Goal: Communication & Community: Answer question/provide support

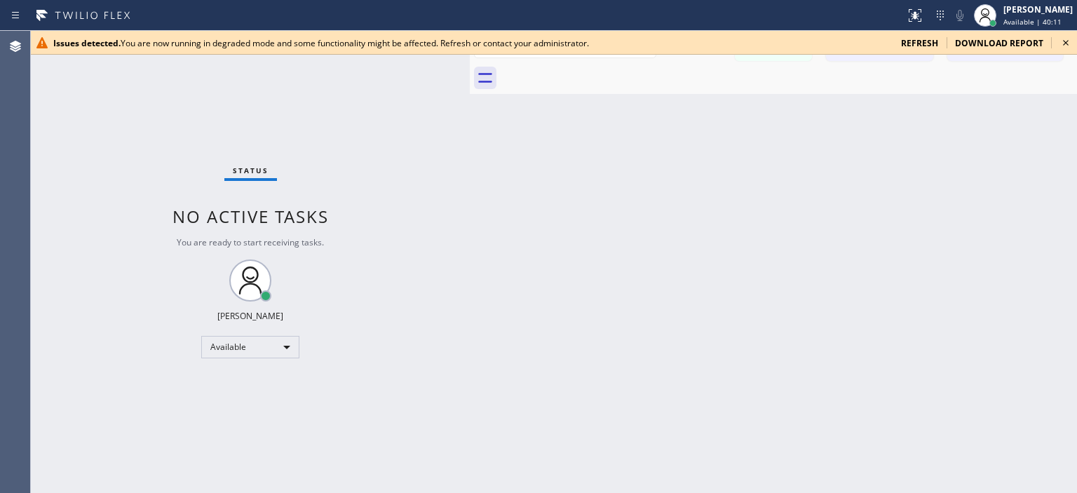
scroll to position [266, 0]
click at [1076, 39] on div "Issues detected. You are now running in degraded mode and some functionality mi…" at bounding box center [554, 43] width 1046 height 24
click at [1066, 42] on icon at bounding box center [1066, 43] width 6 height 6
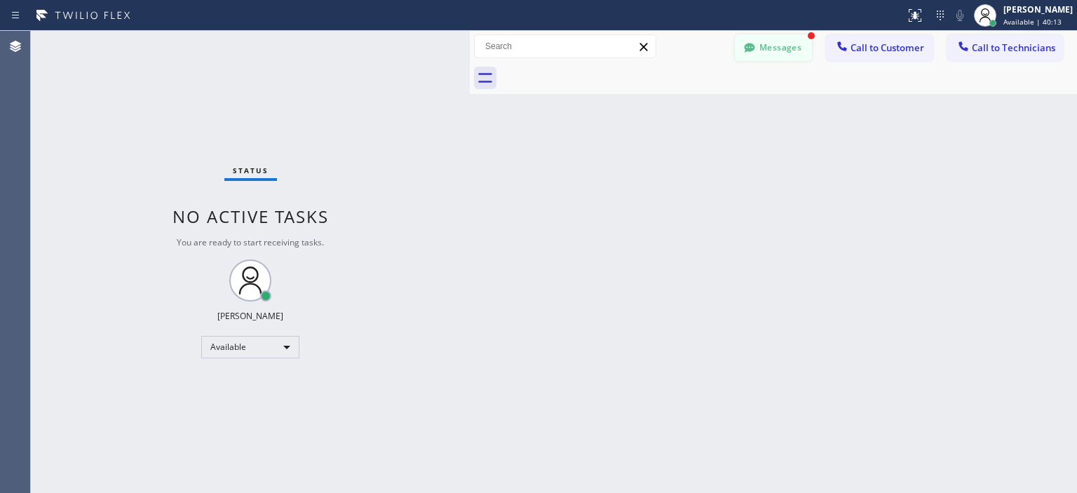
click at [794, 45] on button "Messages" at bounding box center [773, 47] width 77 height 27
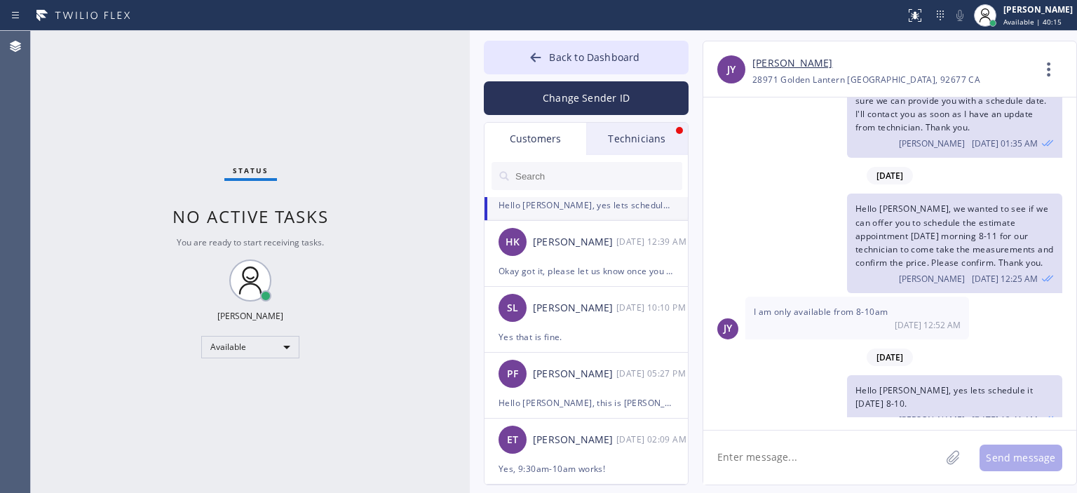
click at [628, 151] on div "Technicians" at bounding box center [637, 139] width 102 height 32
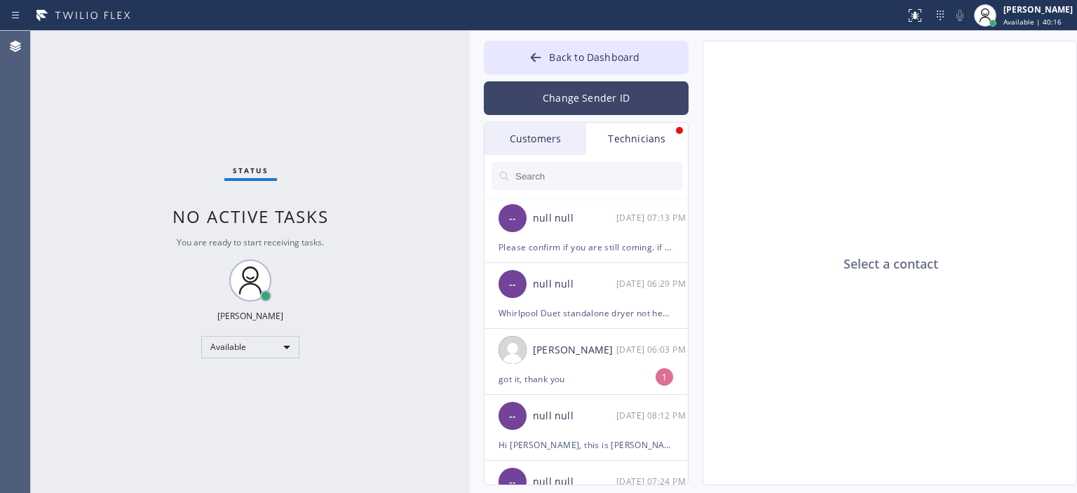
click at [600, 101] on button "Change Sender ID" at bounding box center [586, 98] width 205 height 34
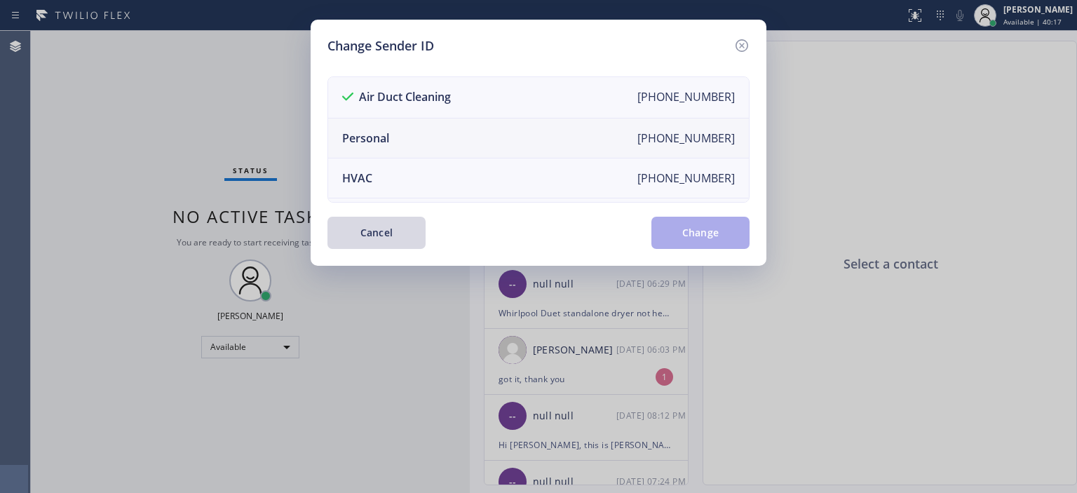
click at [513, 137] on li "Personal [PHONE_NUMBER]" at bounding box center [538, 139] width 421 height 40
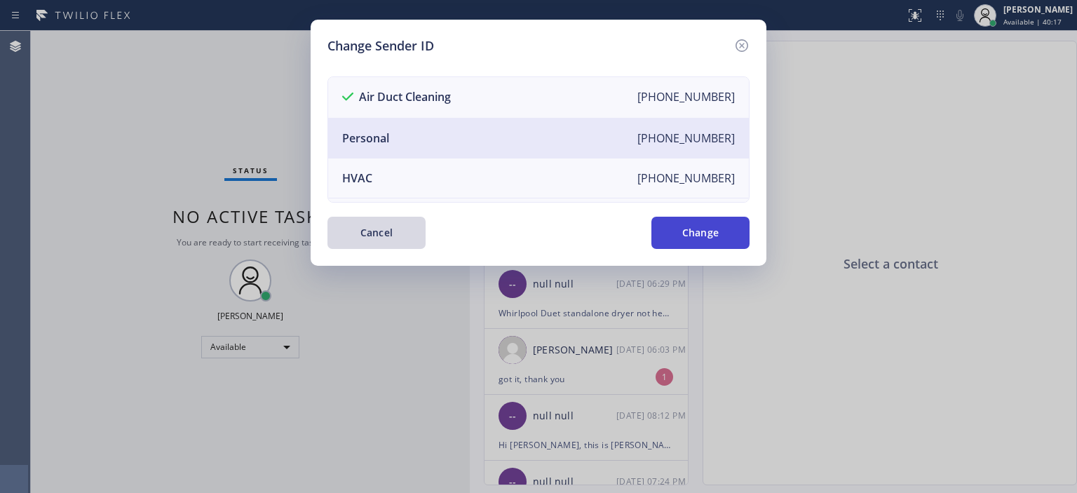
click at [706, 235] on button "Change" at bounding box center [700, 233] width 98 height 32
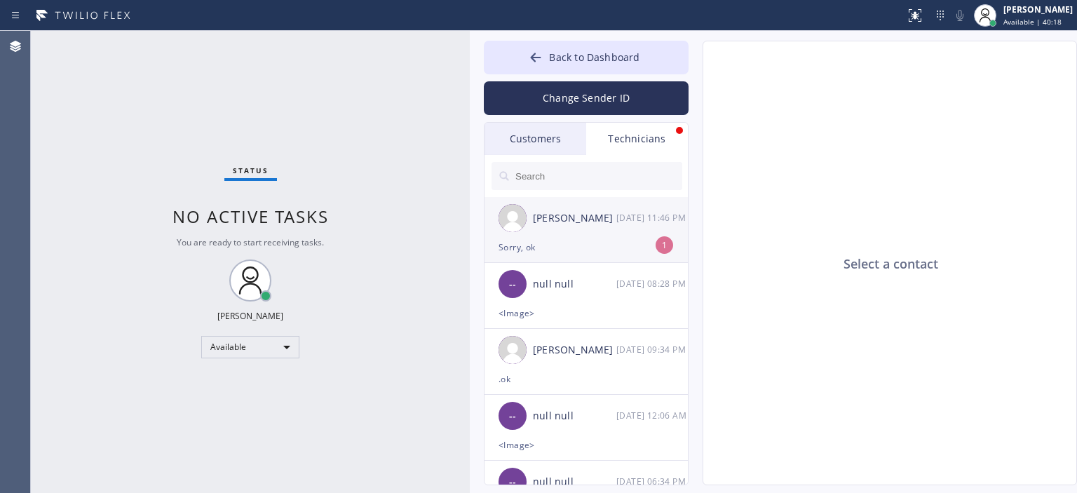
click at [632, 240] on div "Sorry, ok" at bounding box center [586, 247] width 175 height 16
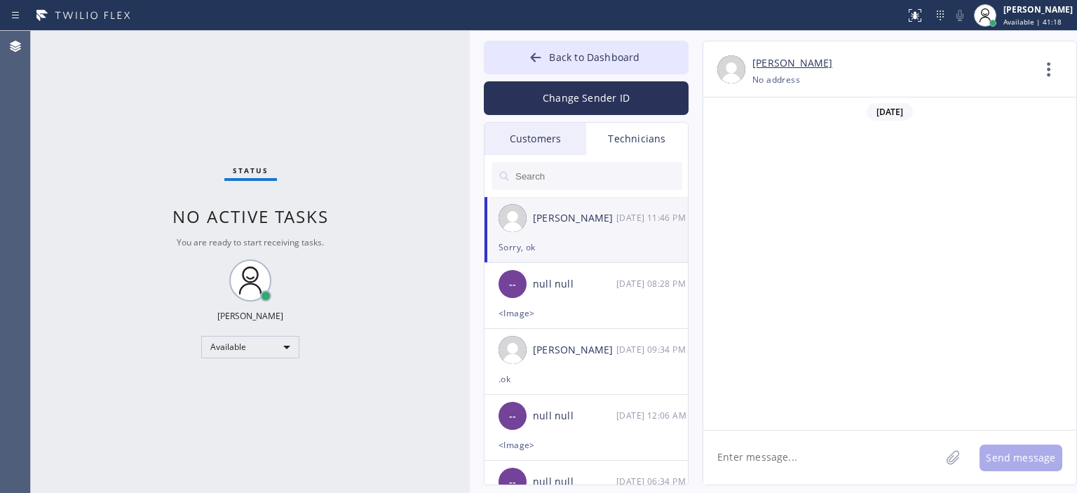
scroll to position [87843, 0]
click at [756, 456] on textarea at bounding box center [821, 458] width 237 height 54
click at [769, 458] on textarea at bounding box center [821, 458] width 237 height 54
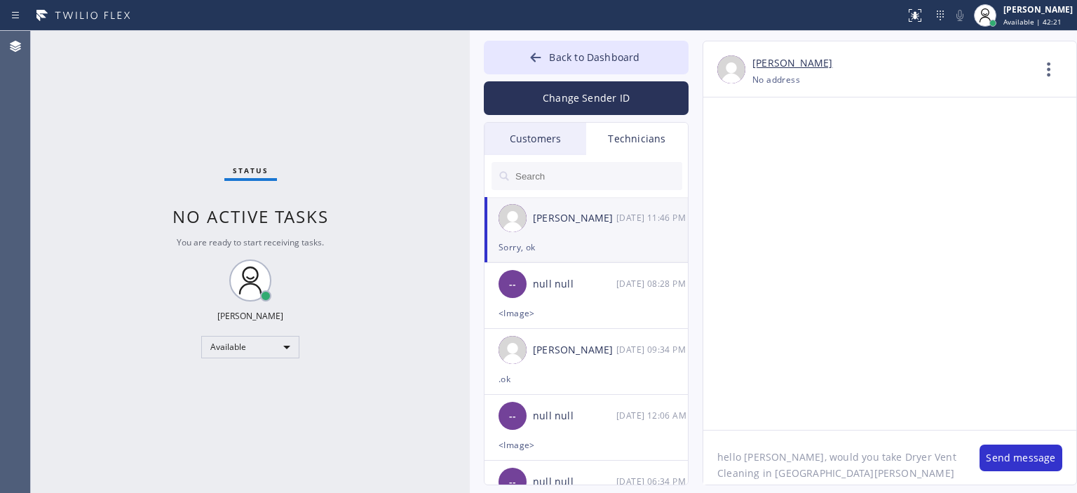
type textarea "hello [PERSON_NAME], would you take Dryer Vent Cleaning in [GEOGRAPHIC_DATA][PE…"
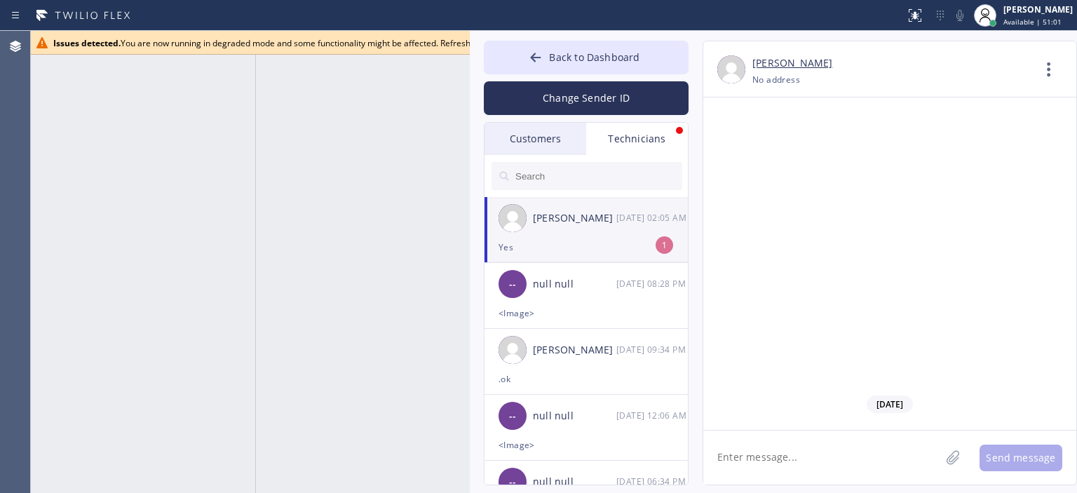
scroll to position [87981, 0]
click at [499, 58] on button "Back to Dashboard" at bounding box center [586, 58] width 205 height 34
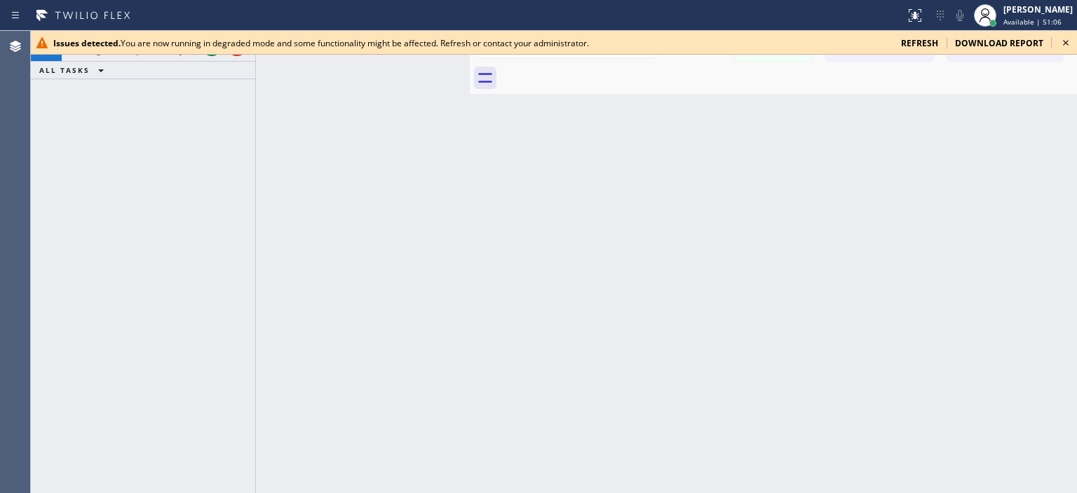
click at [1065, 43] on icon at bounding box center [1066, 42] width 17 height 17
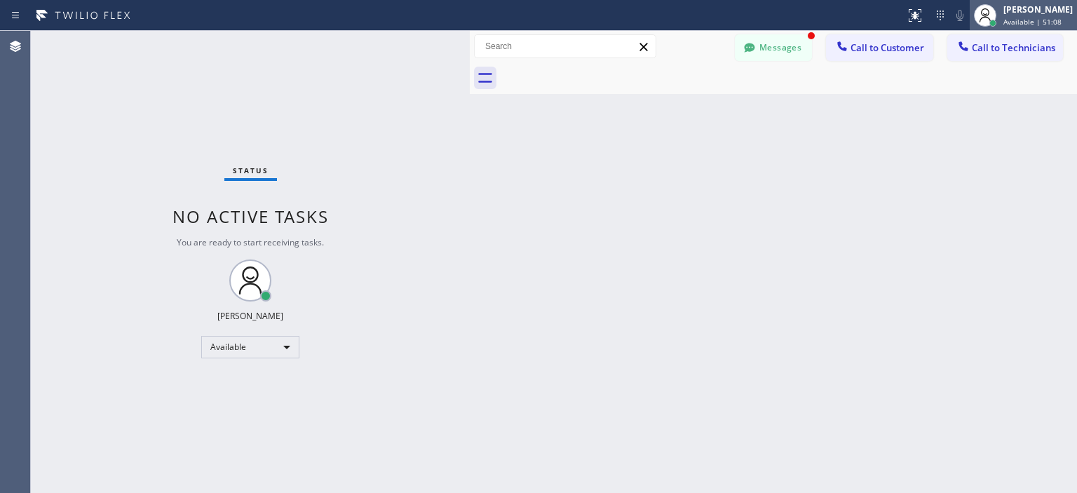
click at [1024, 9] on div "[PERSON_NAME]" at bounding box center [1038, 10] width 69 height 12
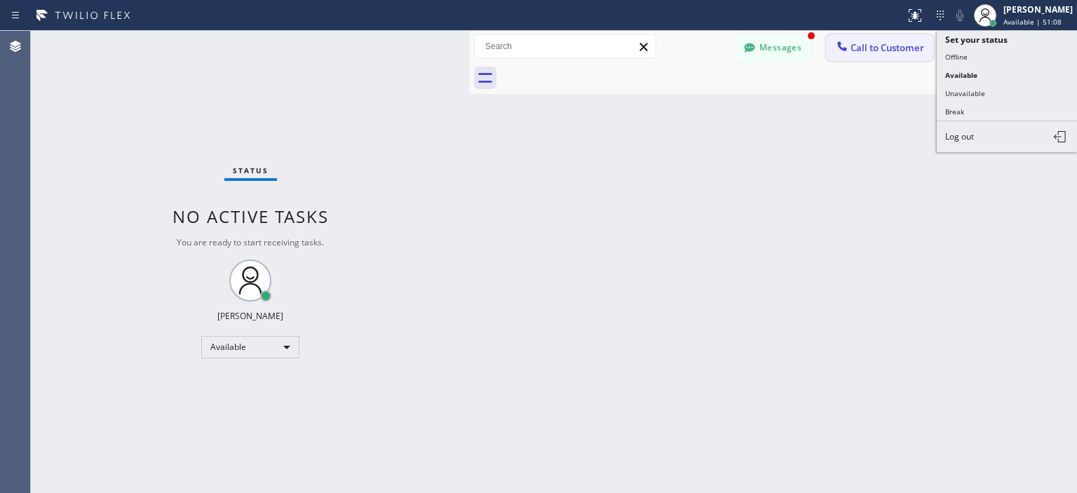
drag, startPoint x: 978, startPoint y: 58, endPoint x: 884, endPoint y: 47, distance: 94.6
click at [978, 59] on button "Offline" at bounding box center [1007, 57] width 140 height 18
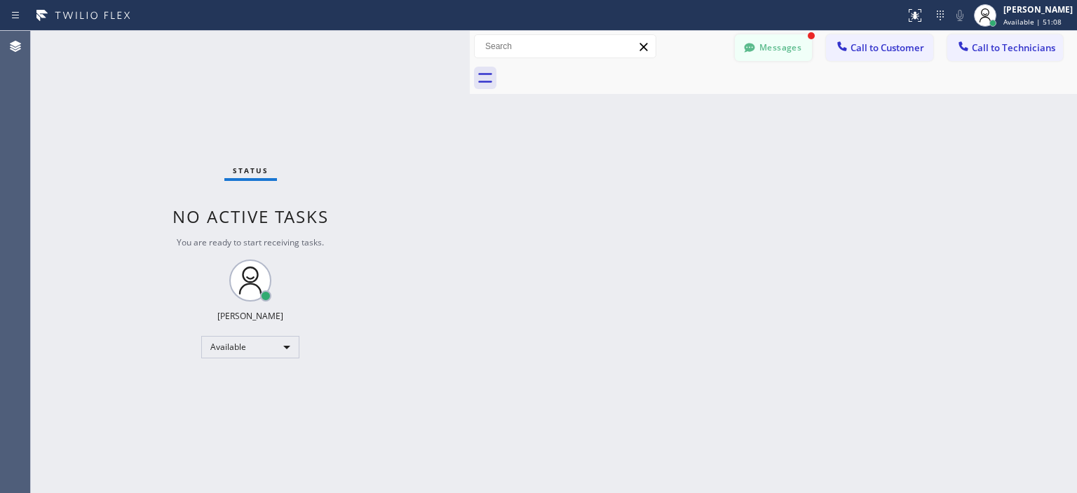
click at [796, 46] on button "Messages" at bounding box center [773, 47] width 77 height 27
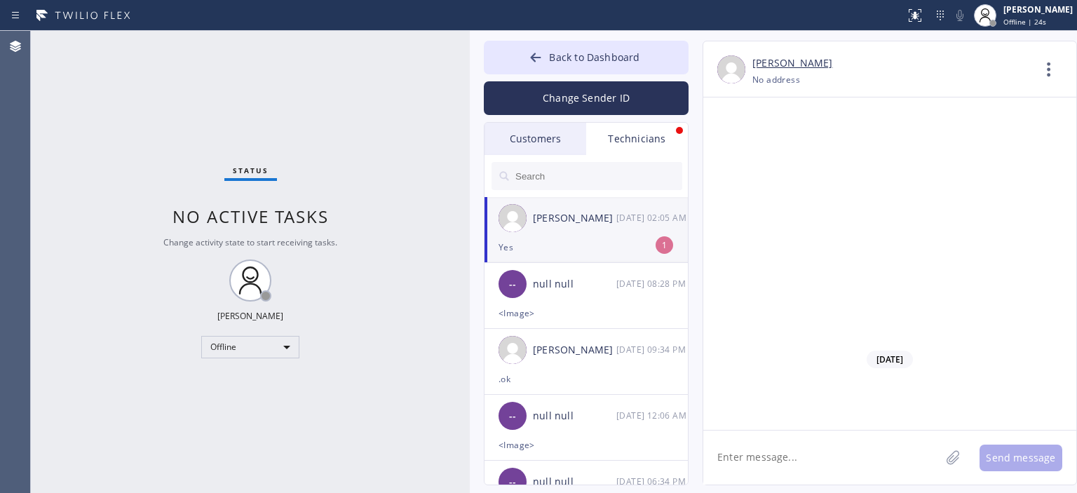
click at [755, 459] on textarea at bounding box center [821, 458] width 237 height 54
paste textarea "[PERSON_NAME]"
paste textarea "[PHONE_NUMBER]"
type textarea "[PERSON_NAME] [PHONE_NUMBER]"
click at [1001, 450] on button "Send message" at bounding box center [1021, 458] width 83 height 27
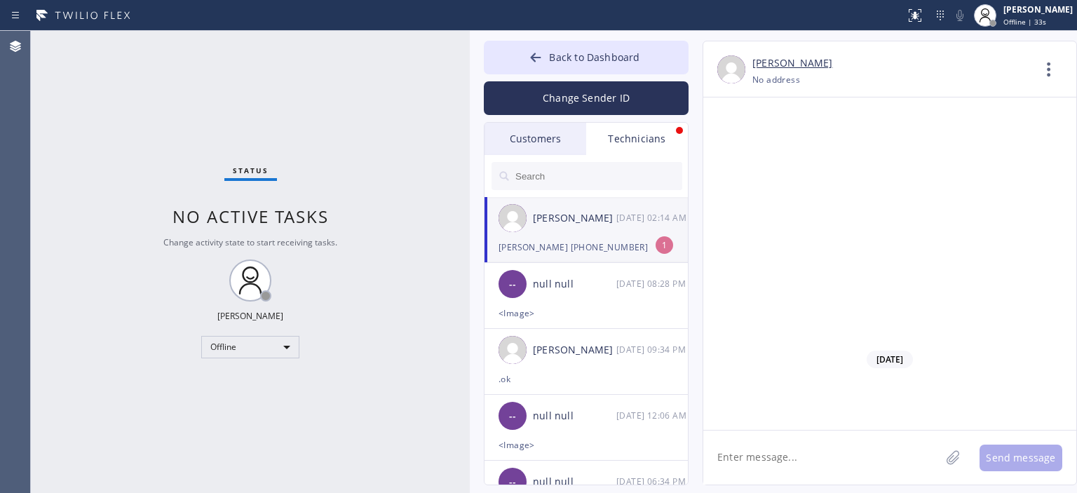
scroll to position [88030, 0]
click at [780, 459] on textarea at bounding box center [821, 458] width 237 height 54
paste textarea "[STREET_ADDRESS]"
type textarea "[STREET_ADDRESS]"
click at [1010, 451] on button "Send message" at bounding box center [1021, 458] width 83 height 27
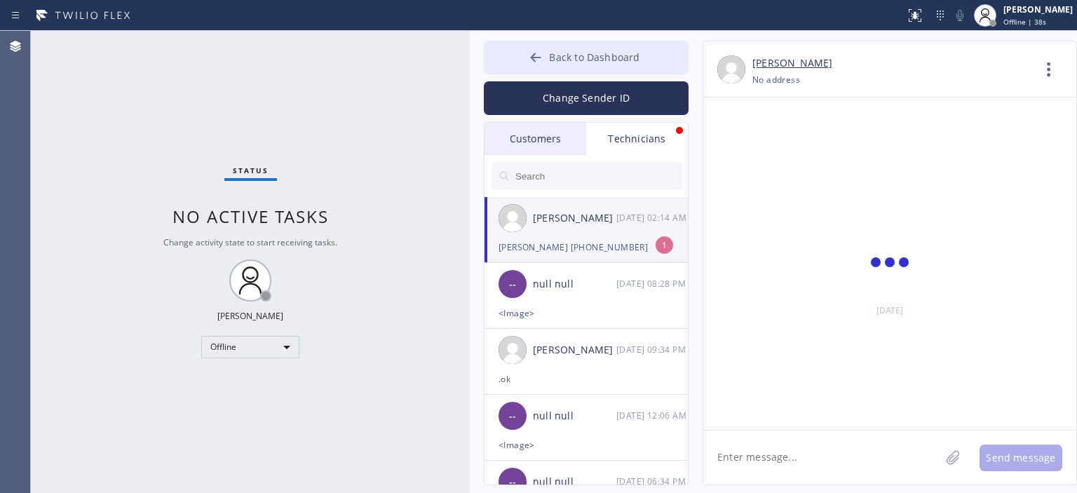
click at [535, 58] on icon at bounding box center [536, 57] width 14 height 14
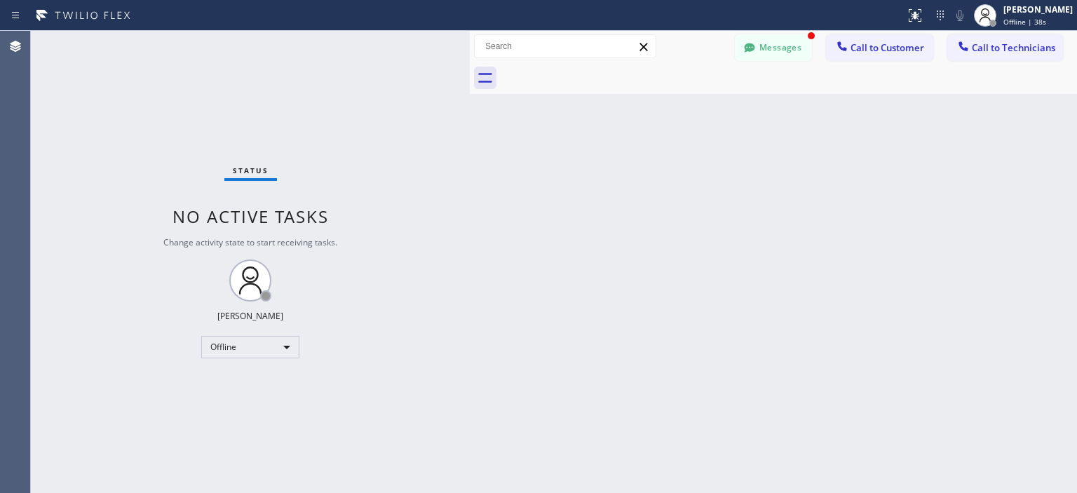
scroll to position [88079, 0]
click at [454, 389] on div "Status No active tasks Change activity state to start receiving tasks. [PERSON_…" at bounding box center [250, 262] width 439 height 462
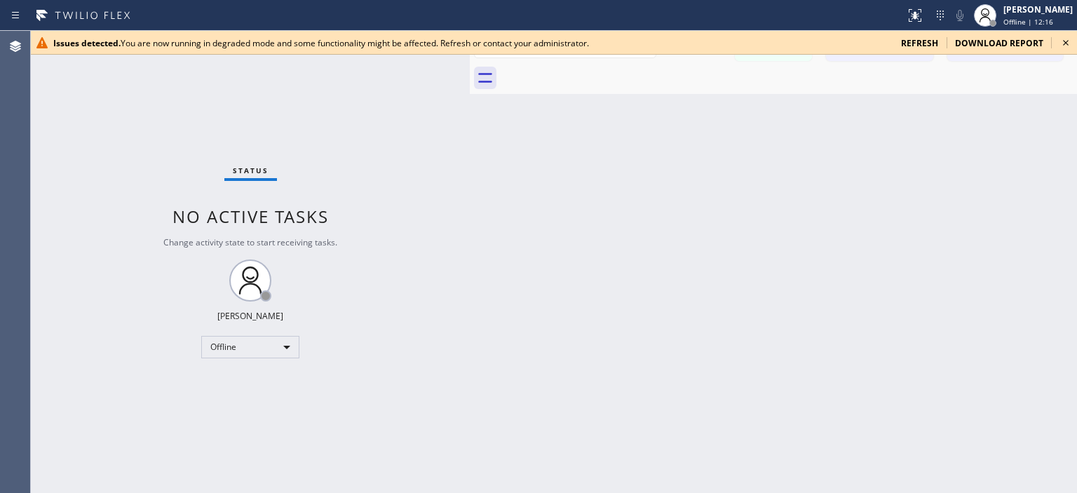
click at [1061, 45] on icon at bounding box center [1066, 42] width 17 height 17
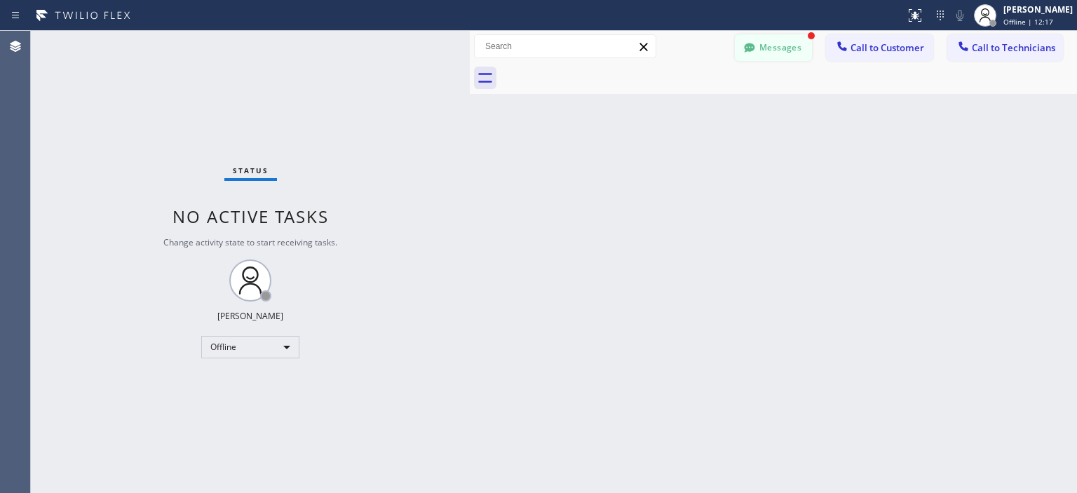
click at [755, 47] on icon at bounding box center [750, 48] width 14 height 14
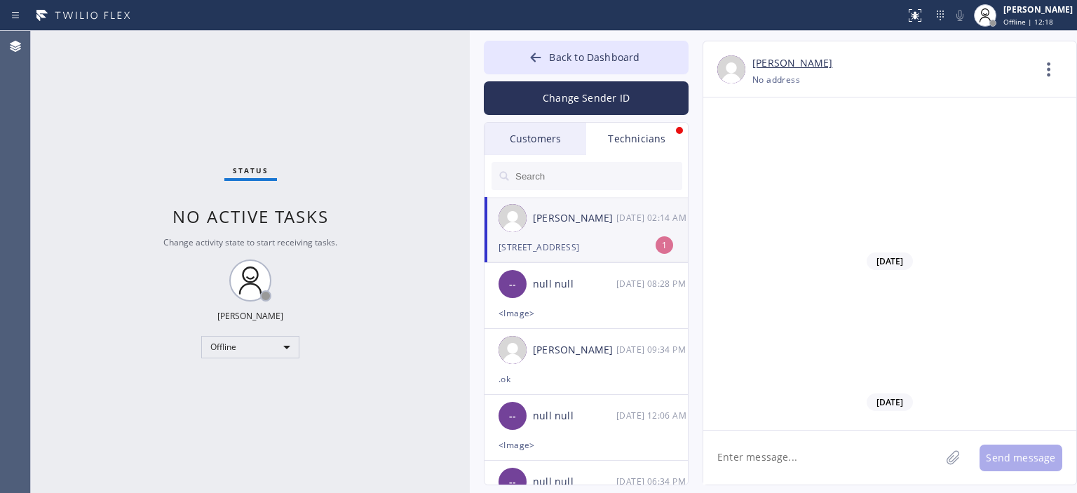
click at [534, 141] on div "Customers" at bounding box center [536, 139] width 102 height 32
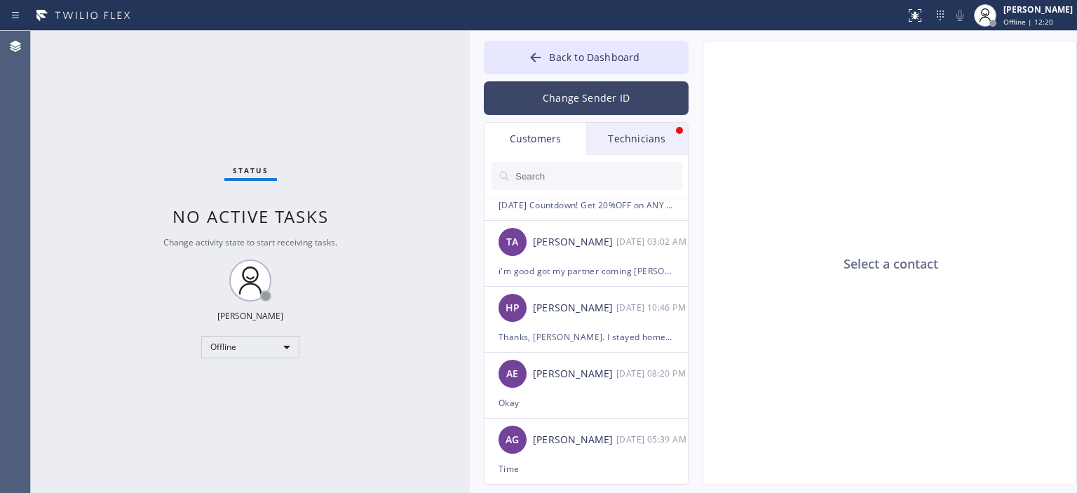
click at [610, 93] on button "Change Sender ID" at bounding box center [586, 98] width 205 height 34
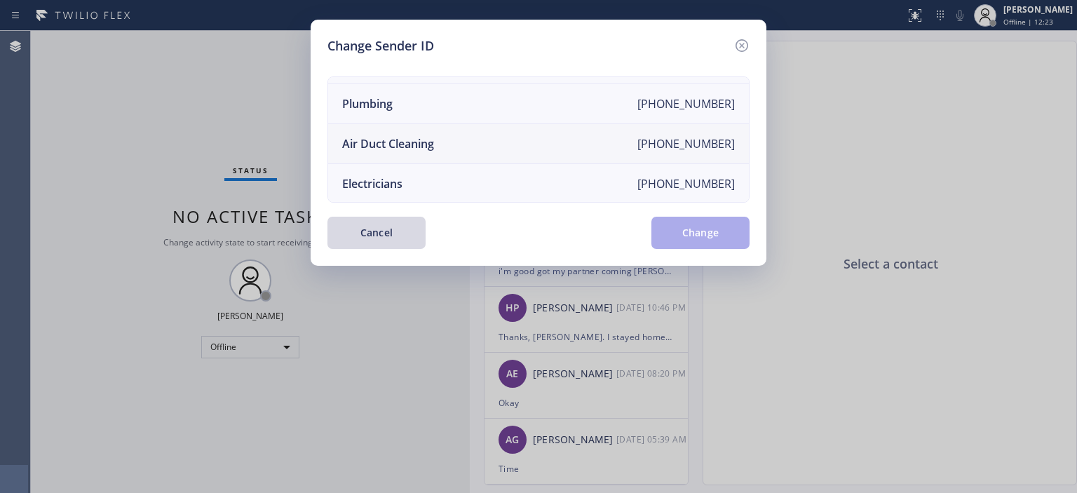
scroll to position [163, 0]
click at [497, 137] on li "Air Duct Cleaning [PHONE_NUMBER]" at bounding box center [538, 143] width 421 height 40
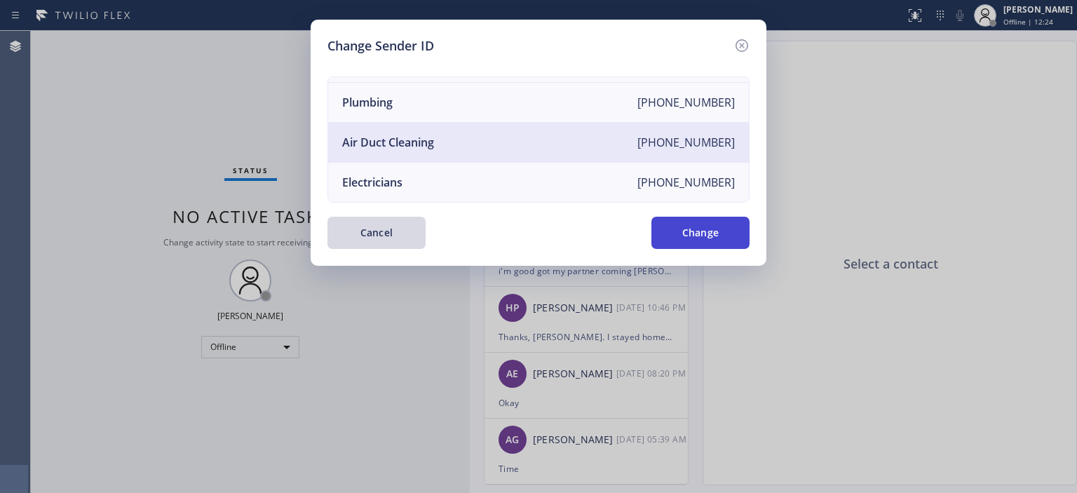
click at [689, 230] on button "Change" at bounding box center [700, 233] width 98 height 32
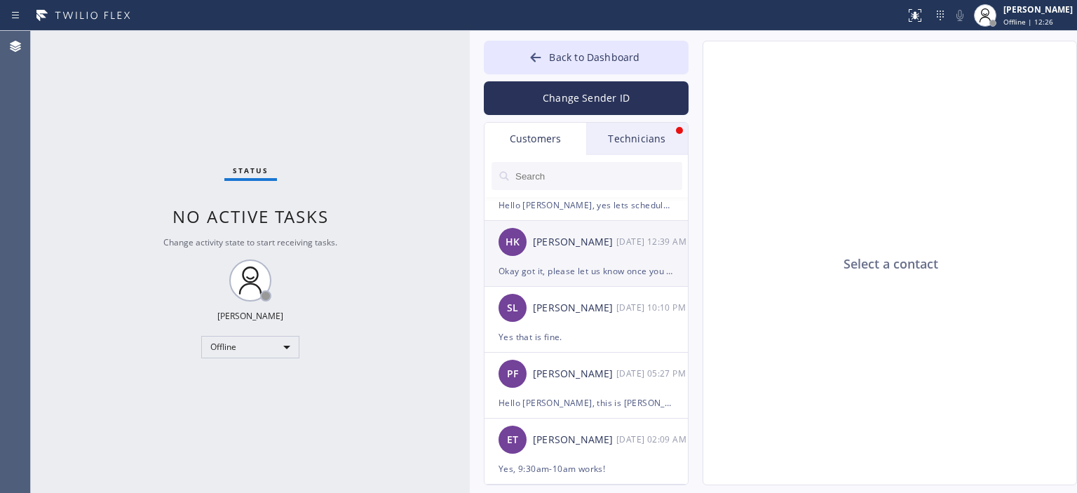
scroll to position [0, 0]
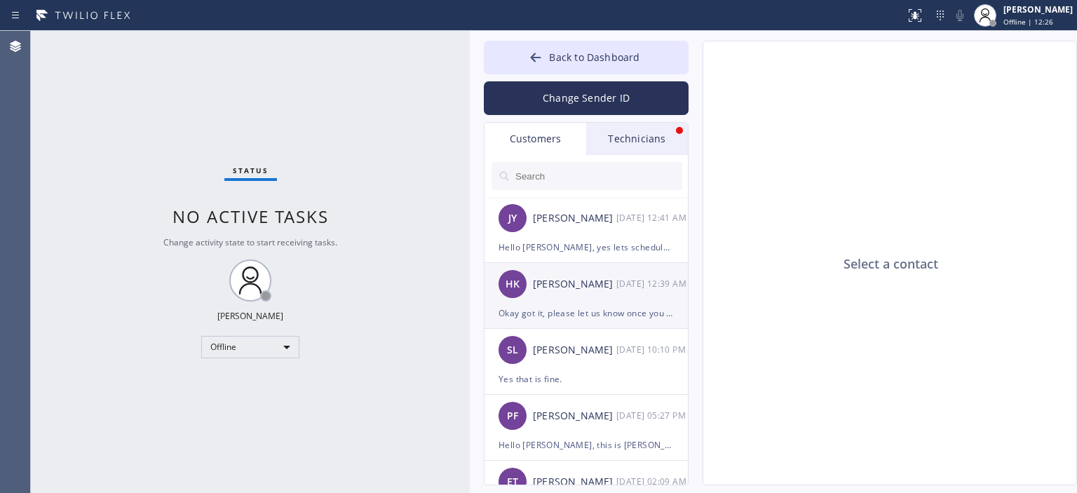
click at [621, 297] on div "HK [PERSON_NAME] [DATE] 12:39 AM" at bounding box center [587, 284] width 205 height 42
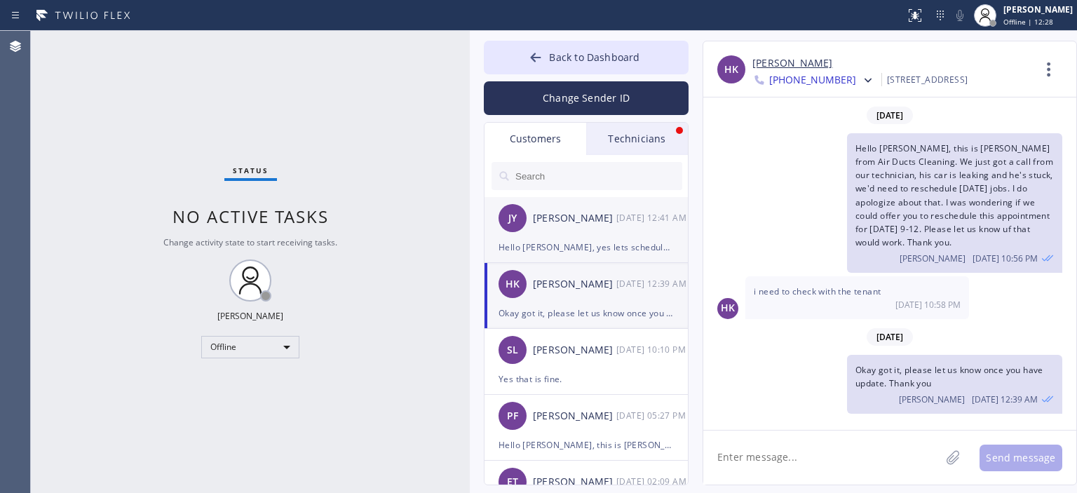
click at [605, 235] on div "[PERSON_NAME] [DATE] 12:41 AM" at bounding box center [587, 218] width 205 height 42
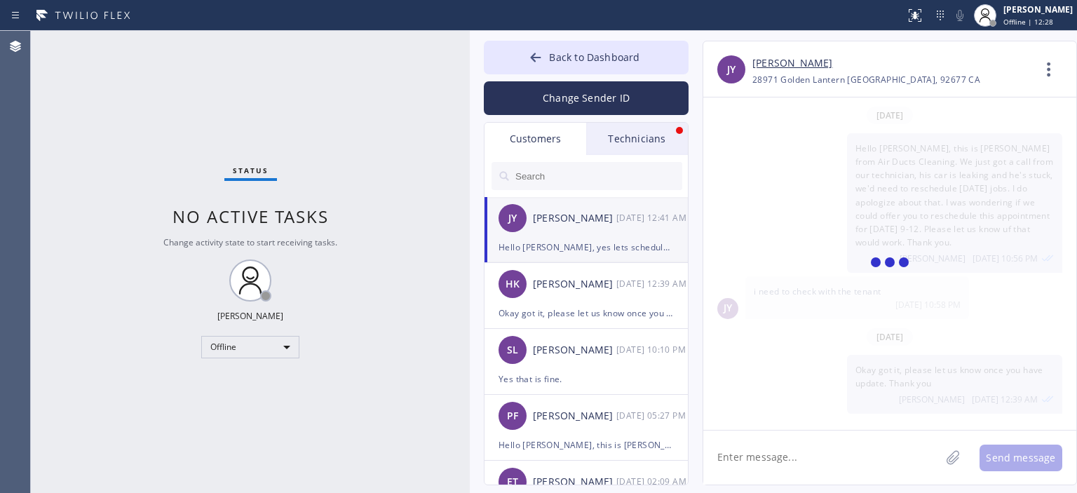
scroll to position [266, 0]
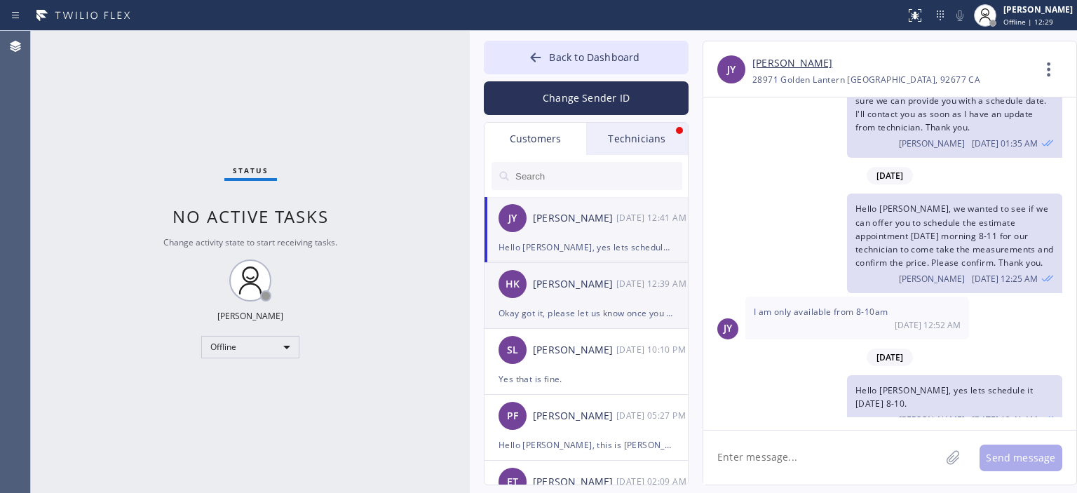
click at [602, 297] on div "HK [PERSON_NAME] [DATE] 12:39 AM" at bounding box center [587, 284] width 205 height 42
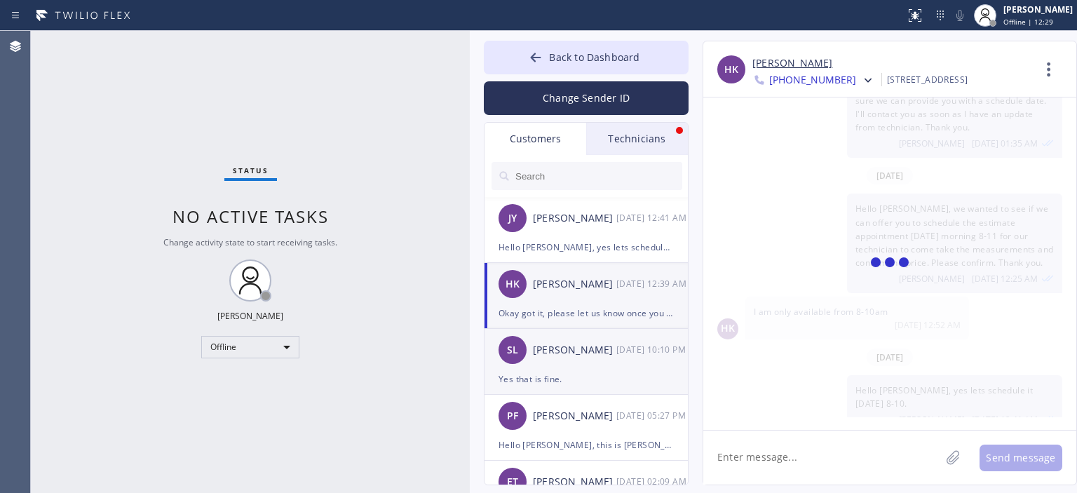
click at [603, 370] on div "SL [PERSON_NAME] [DATE] 10:10 PM" at bounding box center [587, 350] width 205 height 42
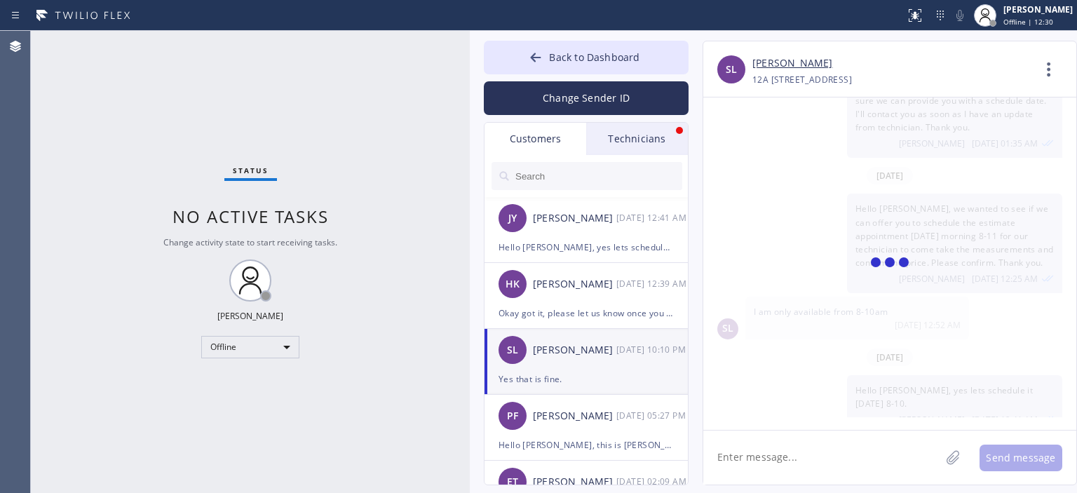
scroll to position [0, 0]
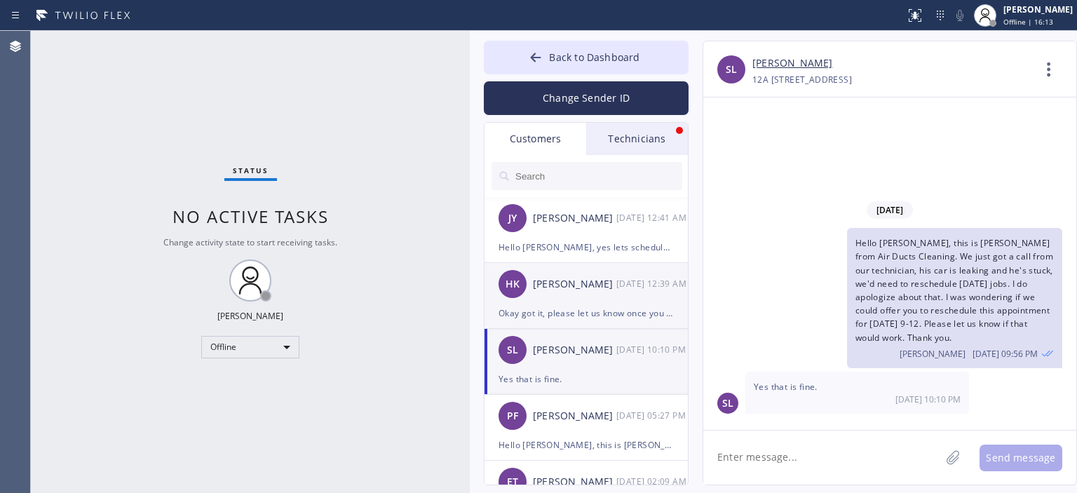
click at [594, 311] on div "Okay got it, please let us know once you have update. Thank you" at bounding box center [586, 313] width 175 height 16
